Goal: Task Accomplishment & Management: Use online tool/utility

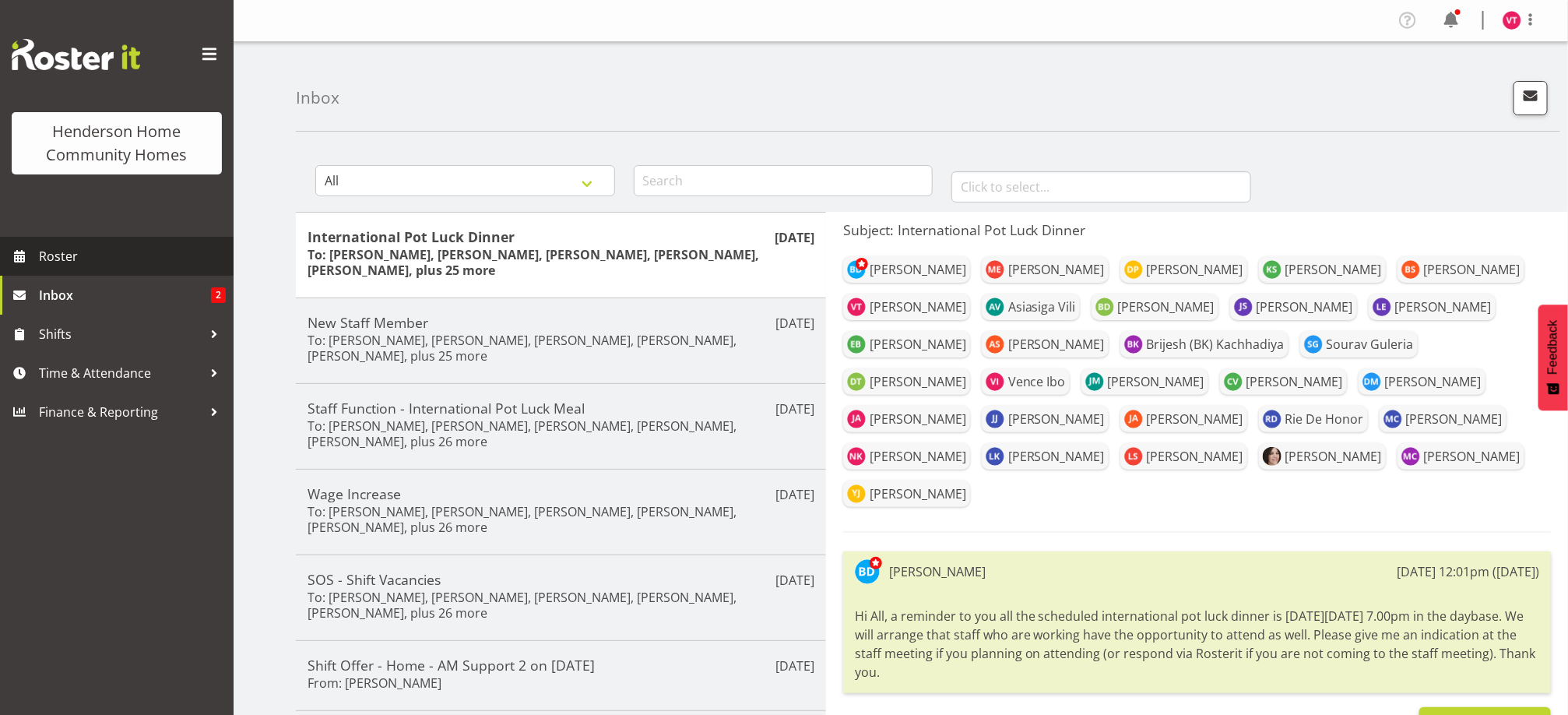
click at [124, 262] on span "Roster" at bounding box center [132, 256] width 187 height 23
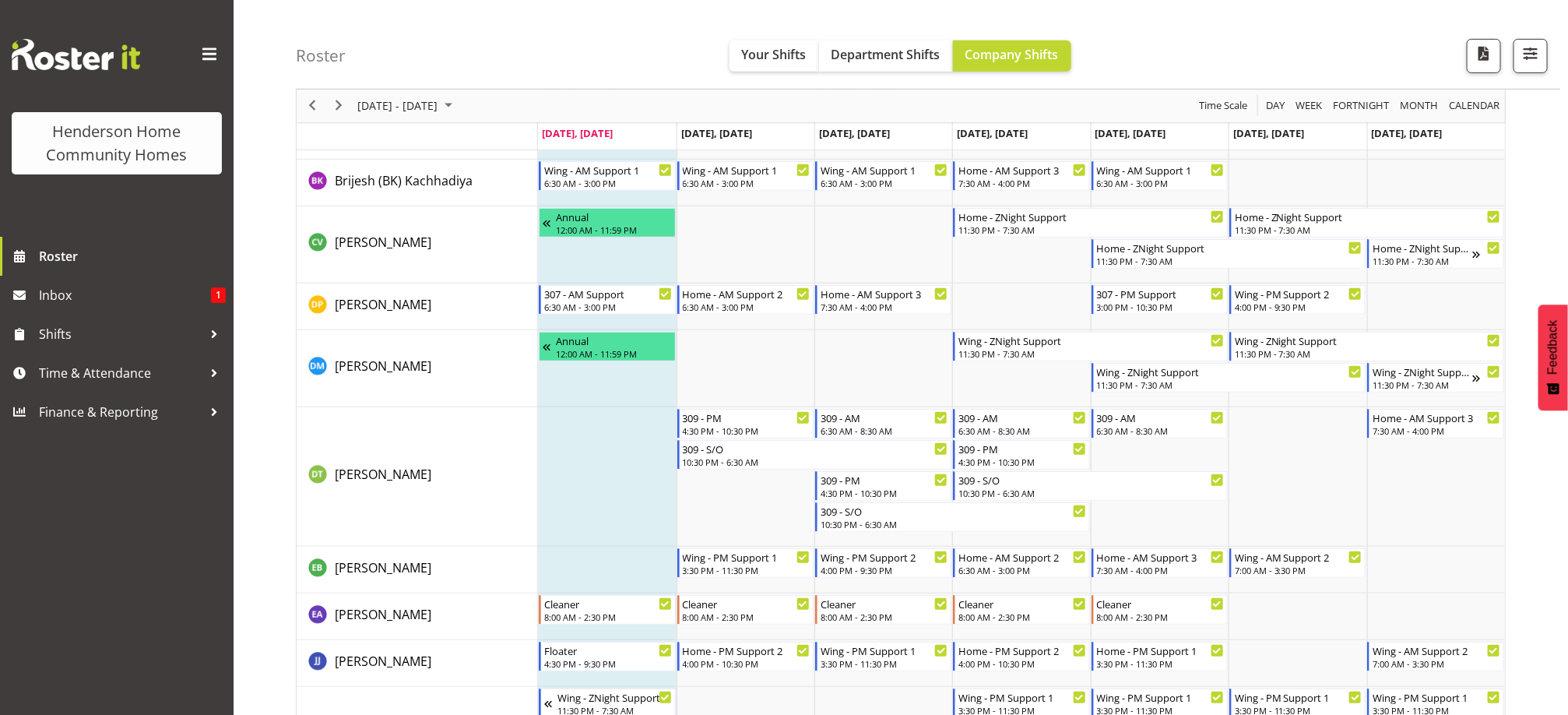
scroll to position [421, 0]
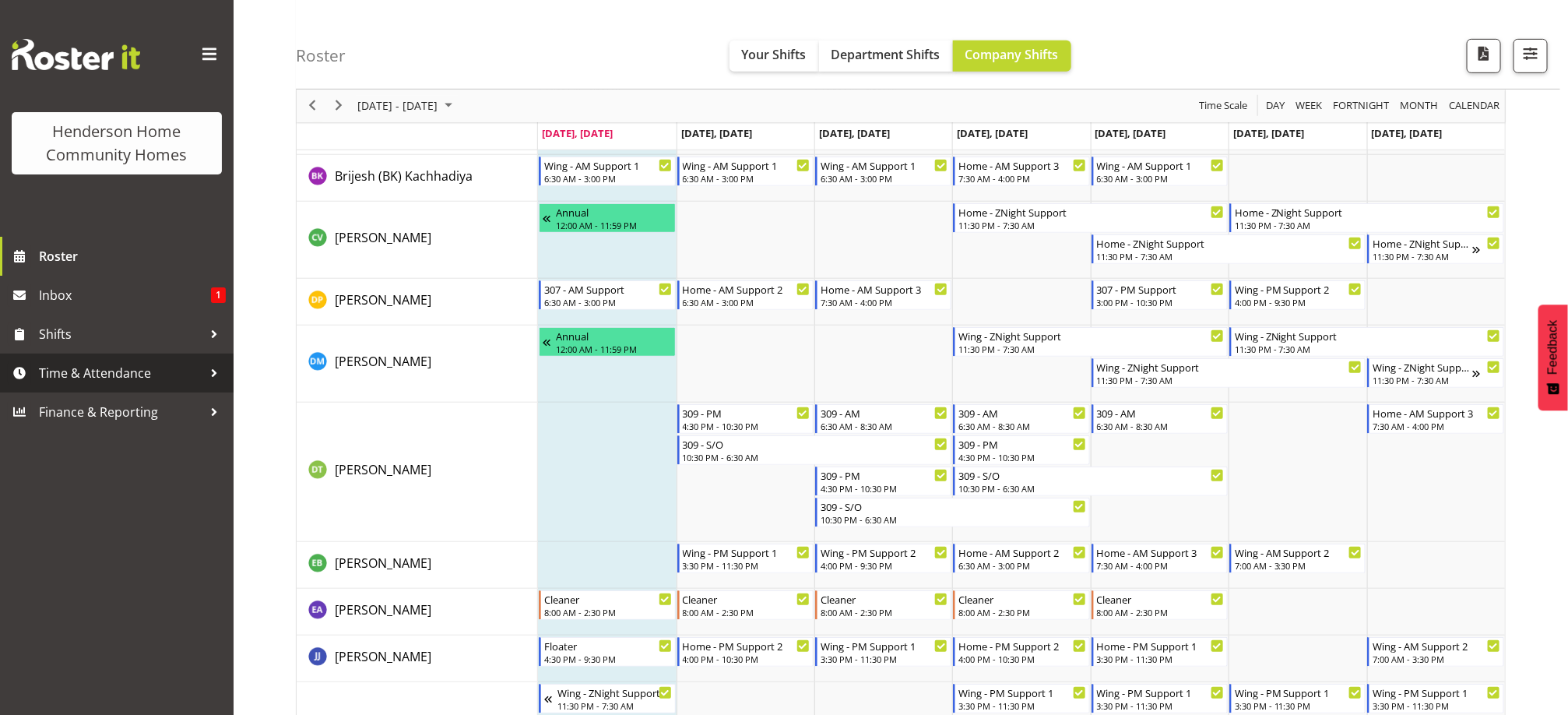
click at [185, 377] on span "Time & Attendance" at bounding box center [120, 373] width 164 height 23
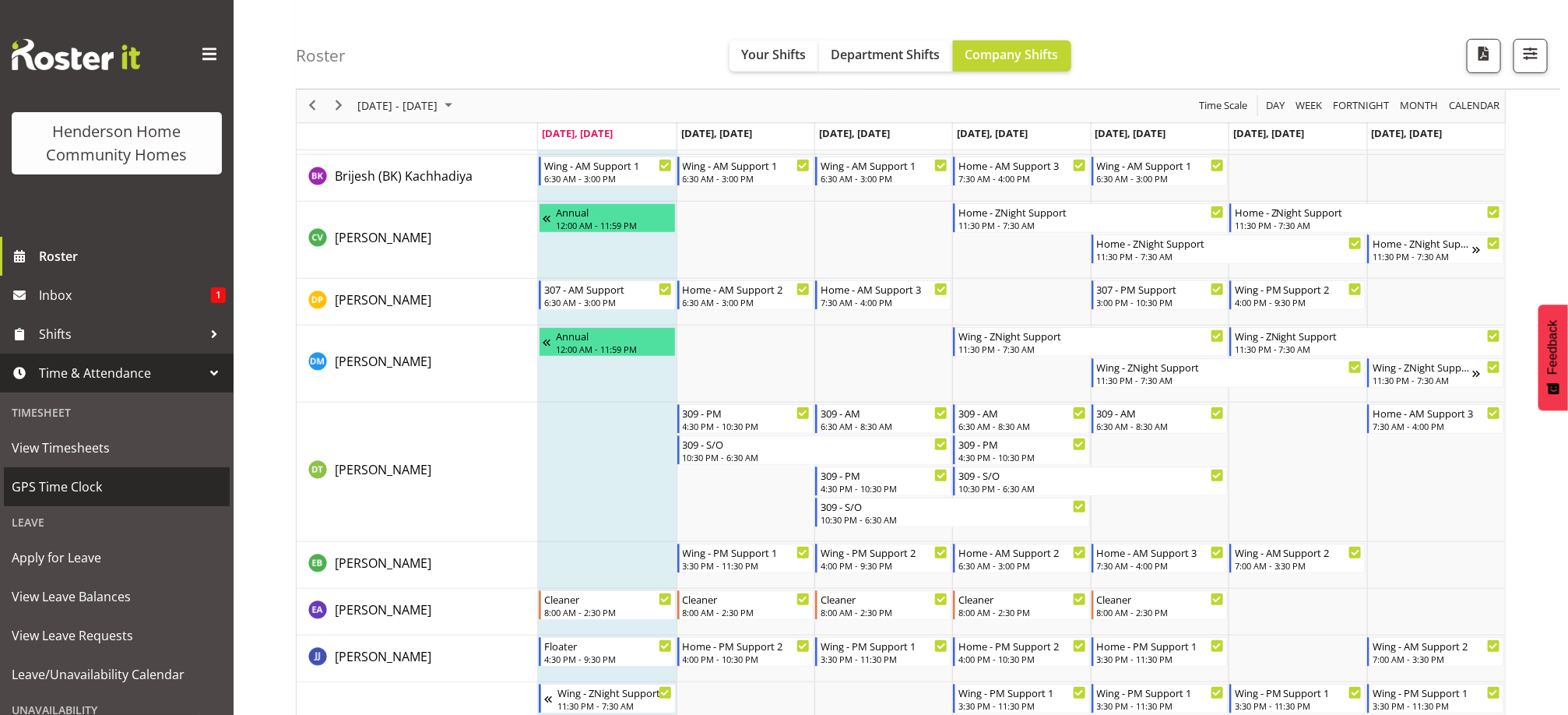
click at [162, 475] on span "GPS Time Clock" at bounding box center [117, 486] width 210 height 23
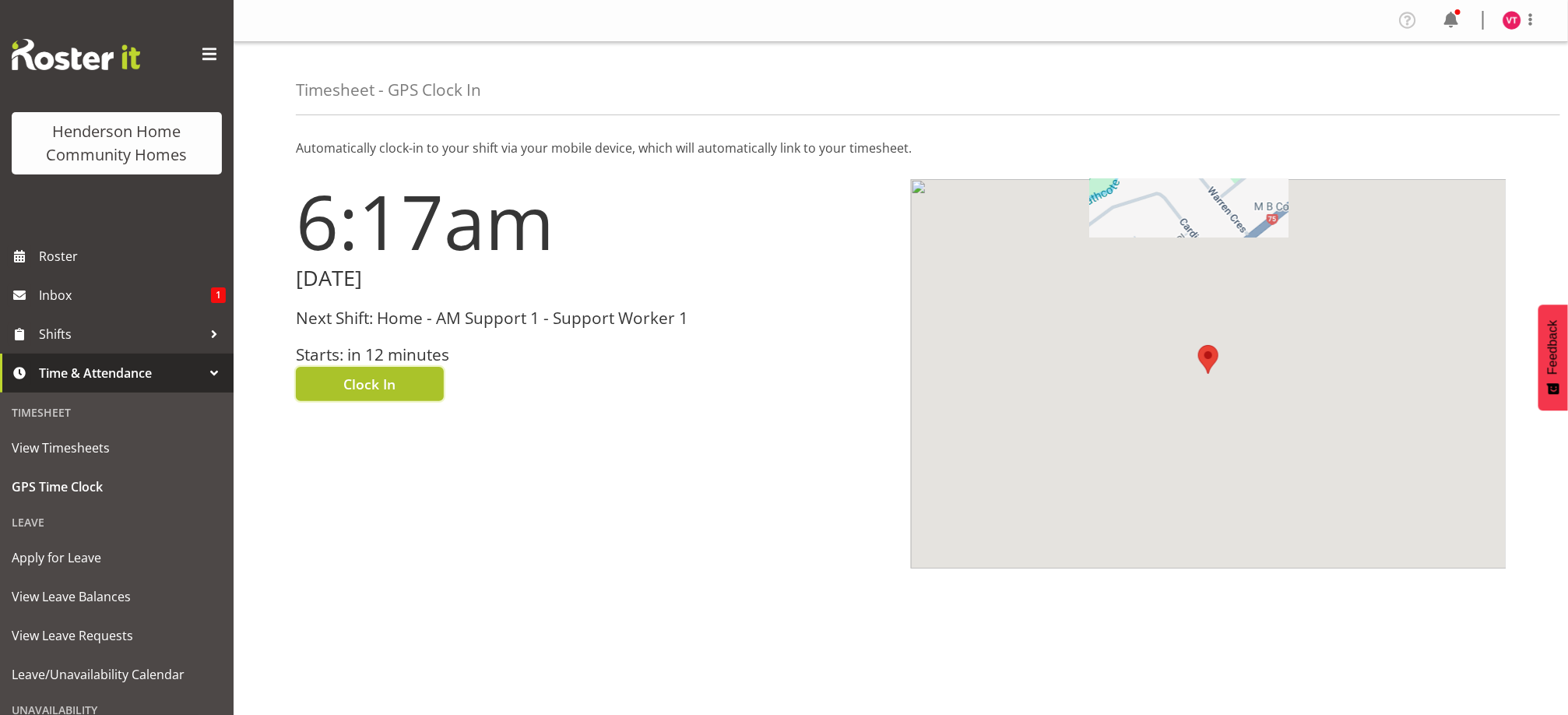
click at [374, 383] on span "Clock In" at bounding box center [370, 385] width 52 height 21
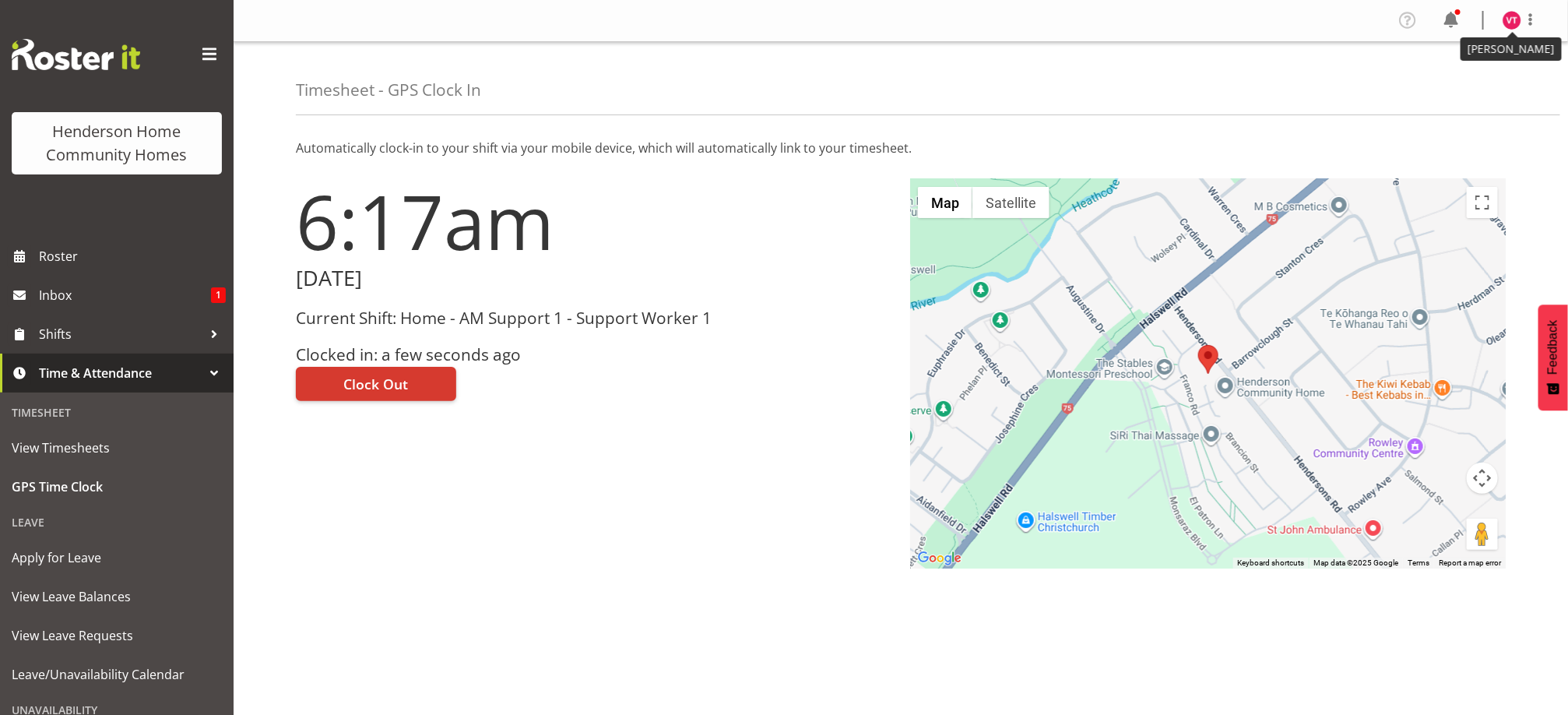
click at [1504, 28] on figure at bounding box center [1512, 21] width 19 height 19
click at [1456, 88] on link "Log Out" at bounding box center [1465, 82] width 149 height 28
